Goal: Information Seeking & Learning: Learn about a topic

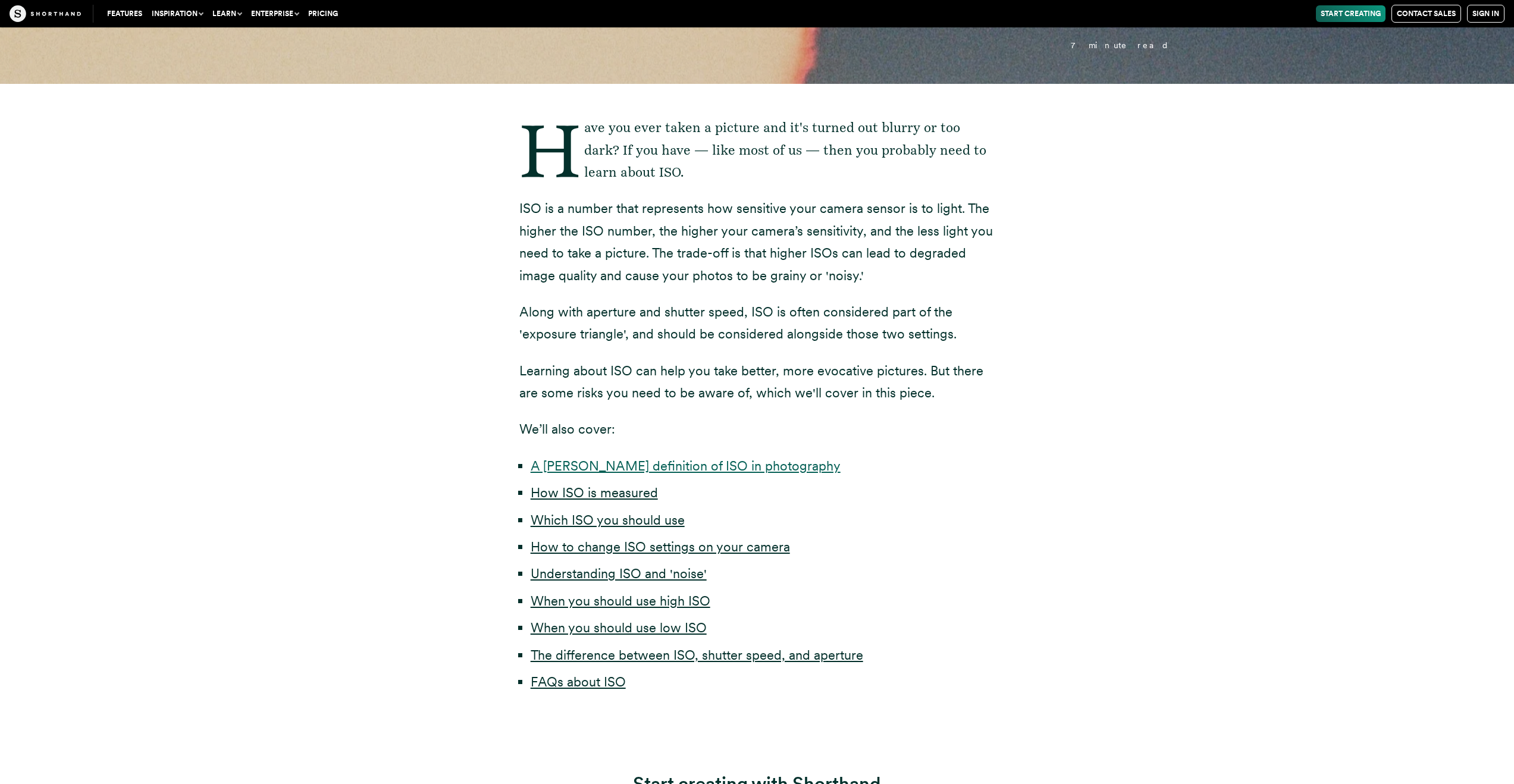
scroll to position [336, 0]
click at [728, 467] on link "A [PERSON_NAME] definition of ISO in photography" at bounding box center [685, 465] width 310 height 15
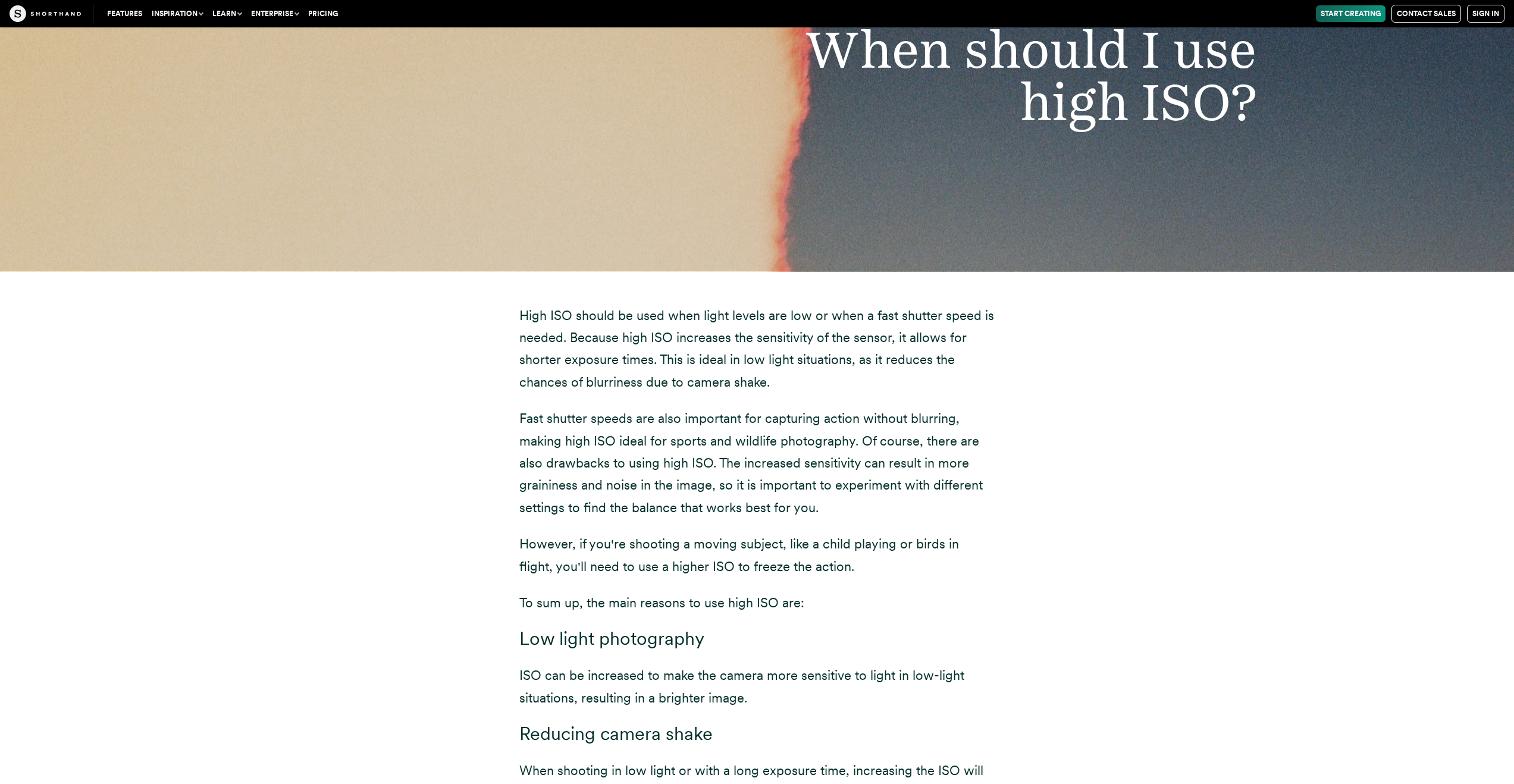
scroll to position [6771, 0]
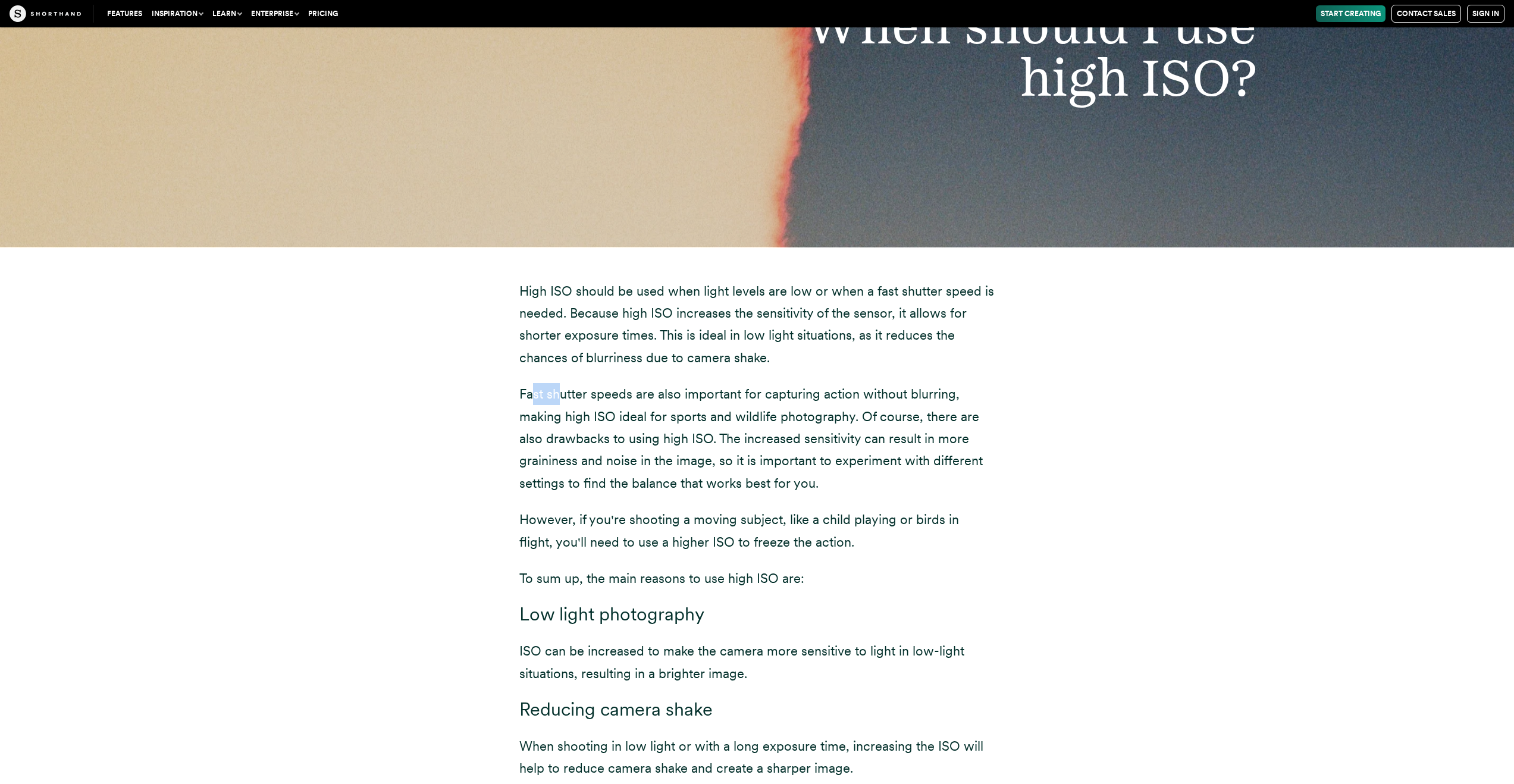
drag, startPoint x: 529, startPoint y: 374, endPoint x: 558, endPoint y: 376, distance: 29.1
click at [558, 383] on p "Fast shutter speeds are also important for capturing action without blurring, m…" at bounding box center [757, 439] width 476 height 112
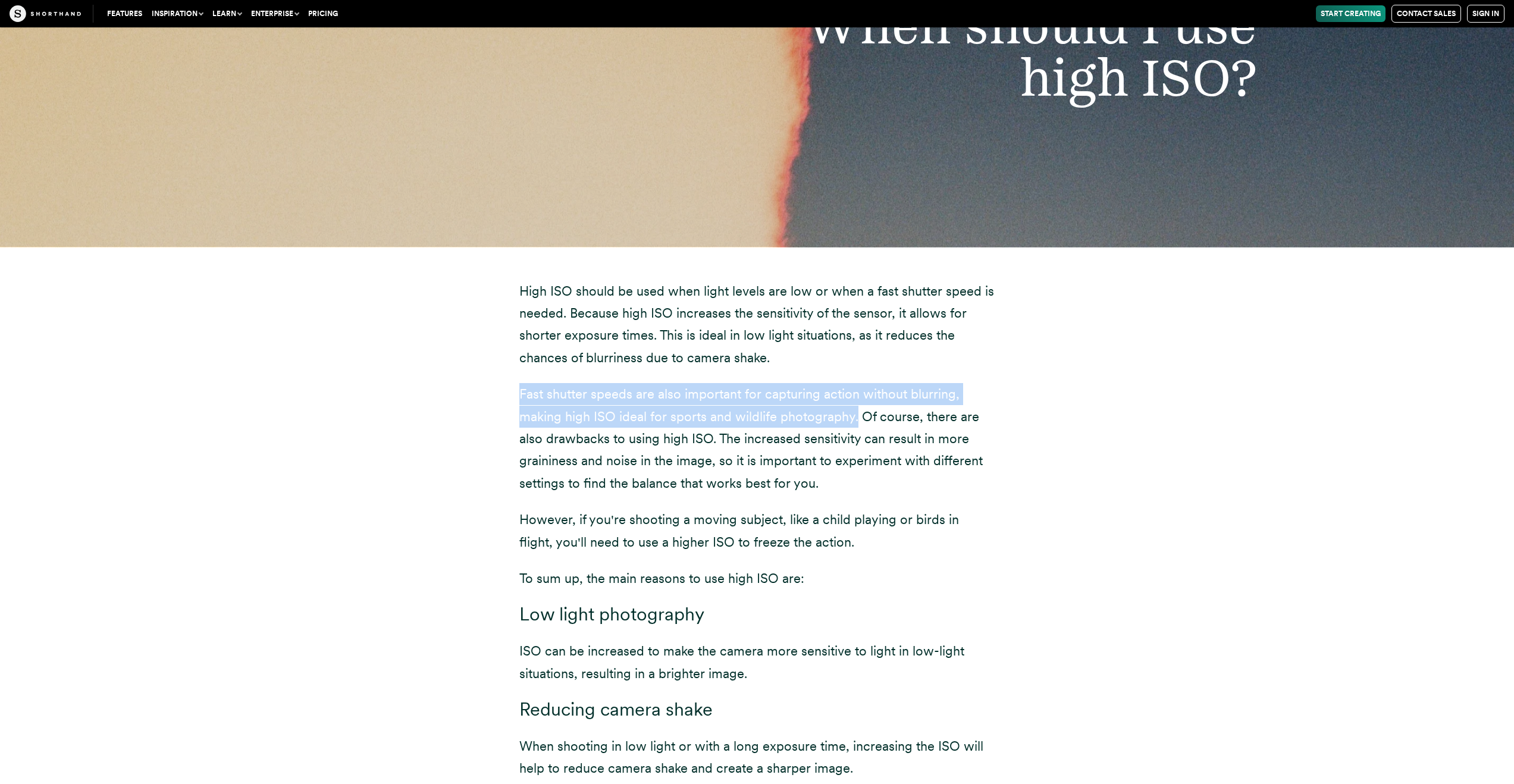
drag, startPoint x: 514, startPoint y: 372, endPoint x: 854, endPoint y: 389, distance: 340.4
click at [854, 389] on div "High ISO should be used when light levels are low or when a fast shutter speed …" at bounding box center [757, 583] width 523 height 674
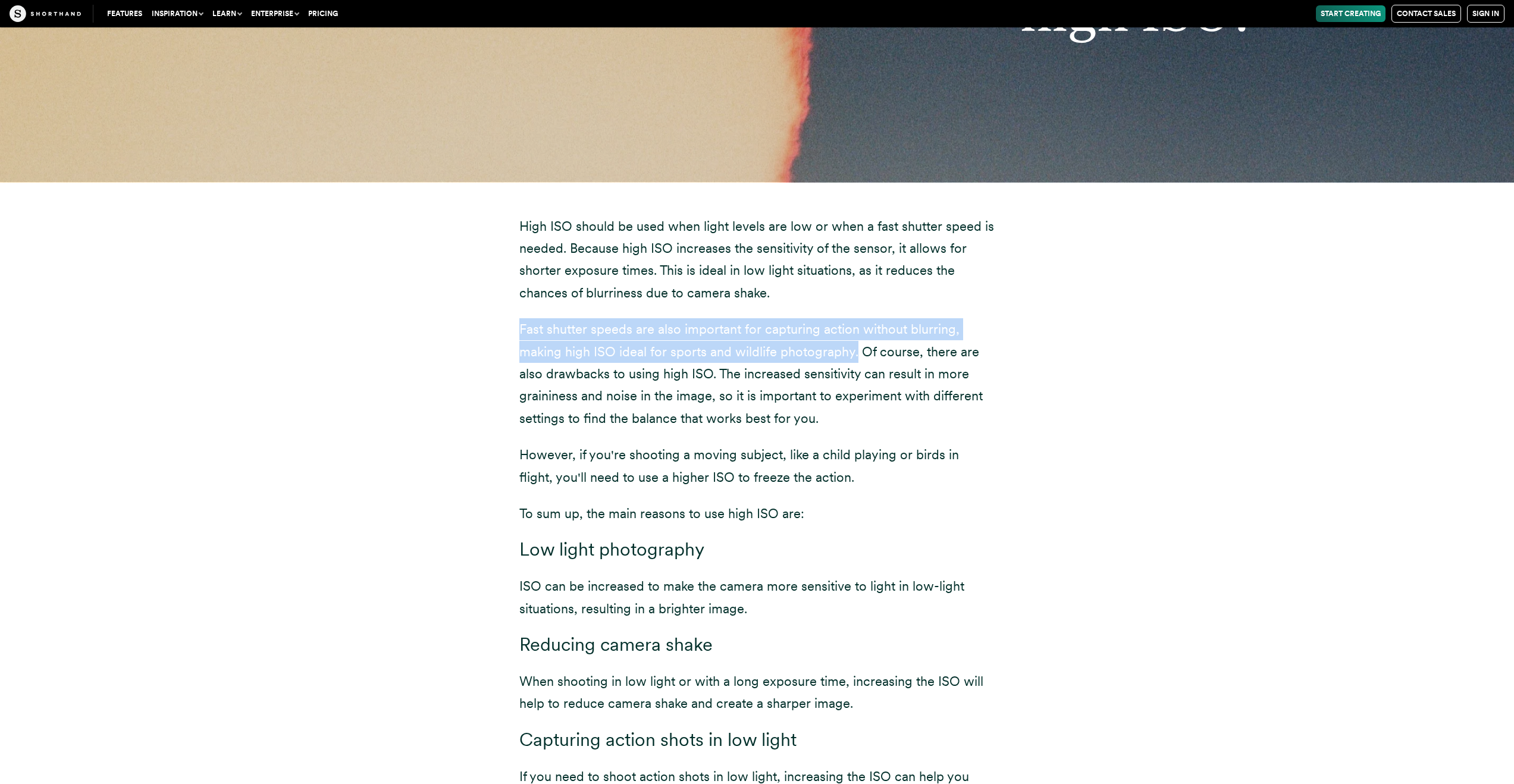
scroll to position [6871, 0]
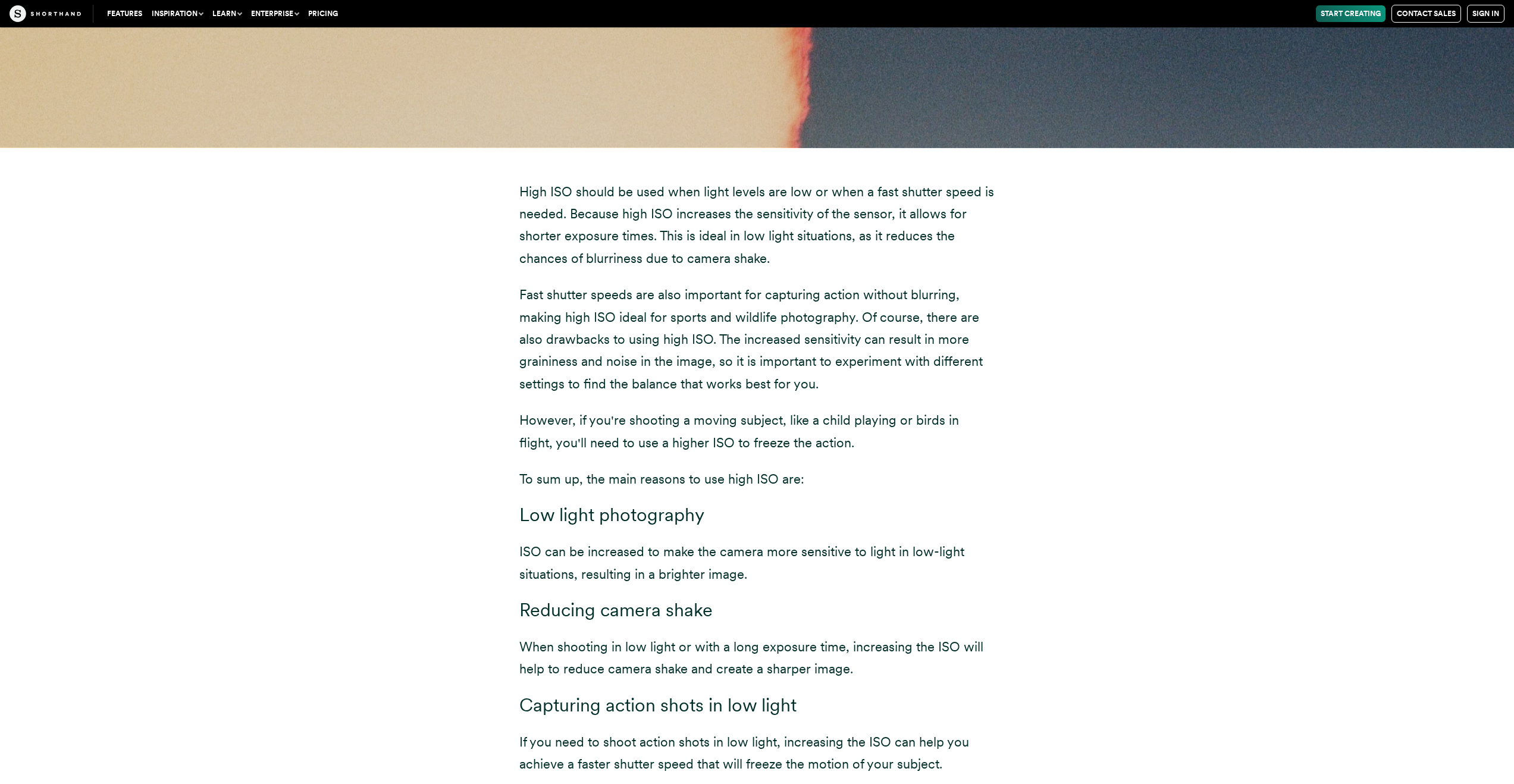
click at [1082, 372] on div "High ISO should be used when light levels are low or when a fast shutter speed …" at bounding box center [757, 484] width 1047 height 674
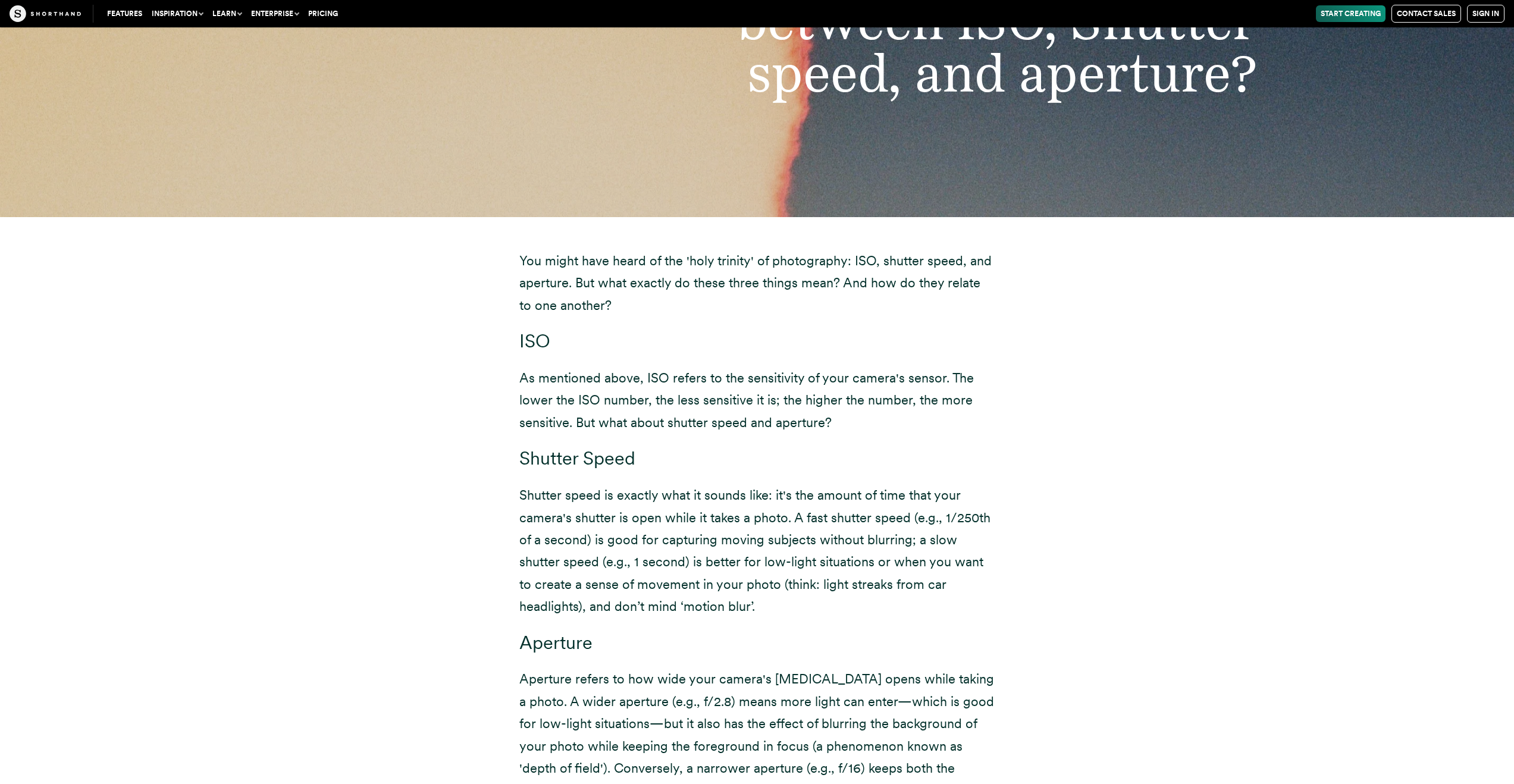
scroll to position [7867, 0]
click at [695, 490] on p "Shutter speed is exactly what it sounds like: it's the amount of time that your…" at bounding box center [757, 550] width 476 height 133
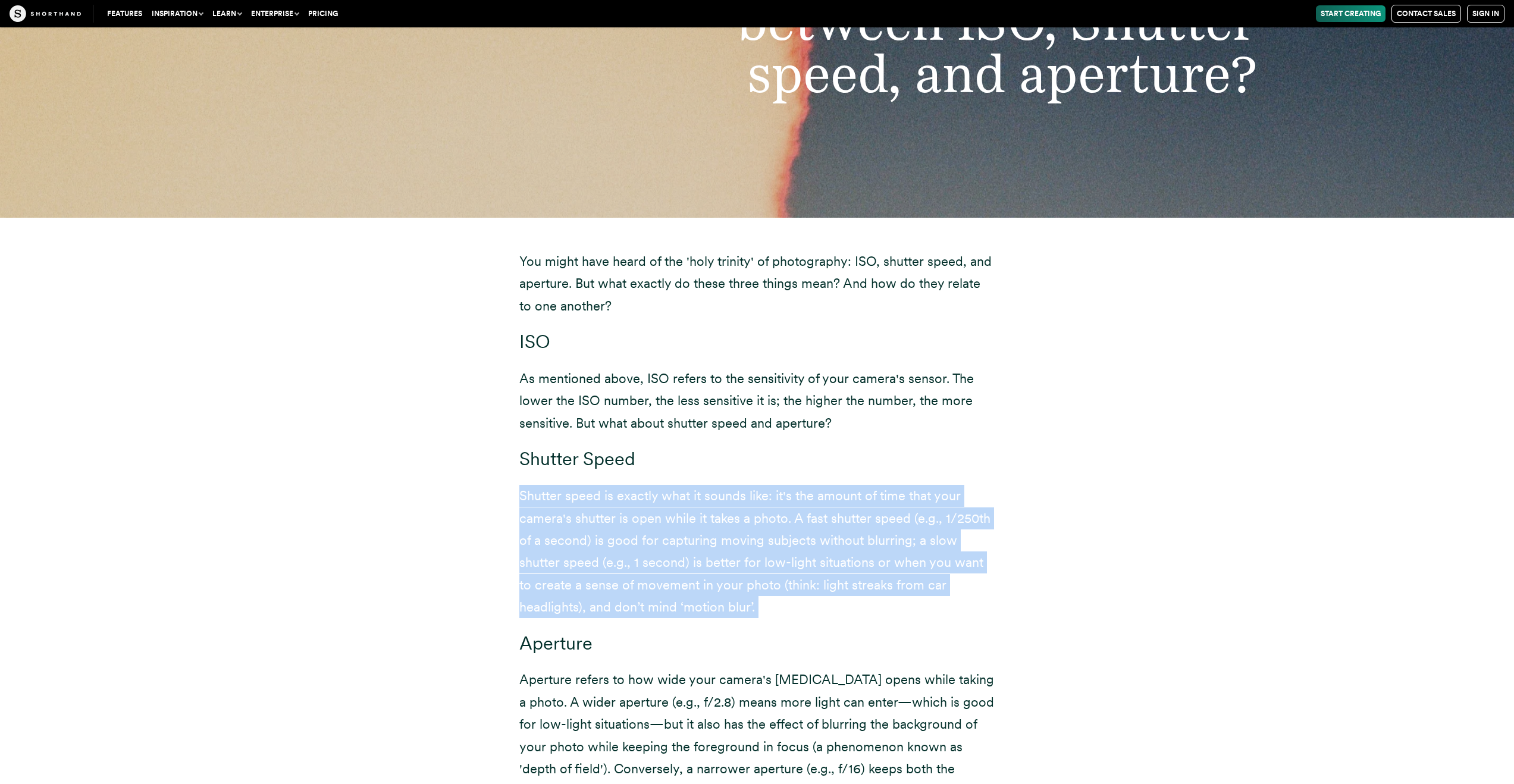
click at [695, 490] on p "Shutter speed is exactly what it sounds like: it's the amount of time that your…" at bounding box center [757, 550] width 476 height 133
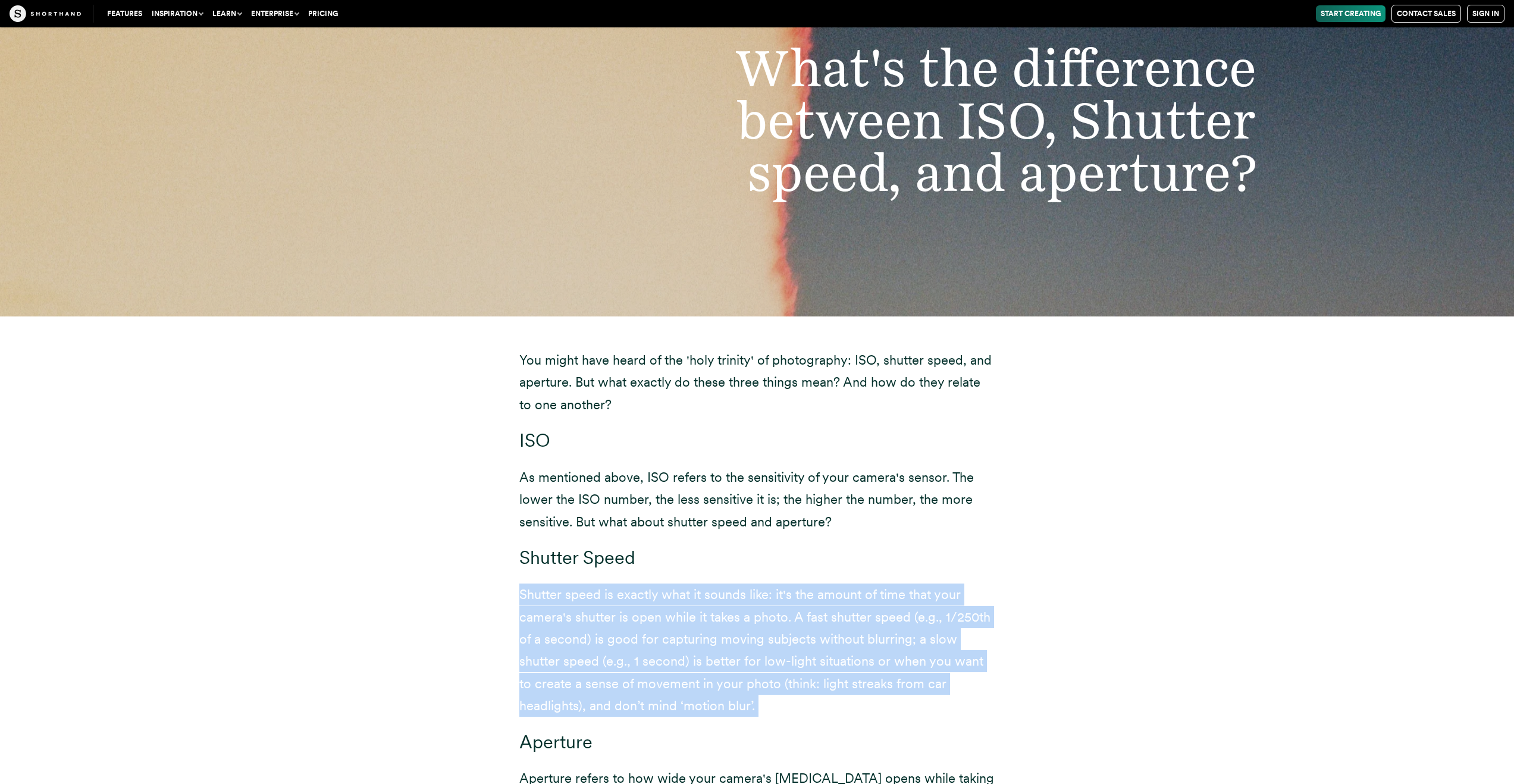
scroll to position [7157, 0]
